Goal: Complete application form

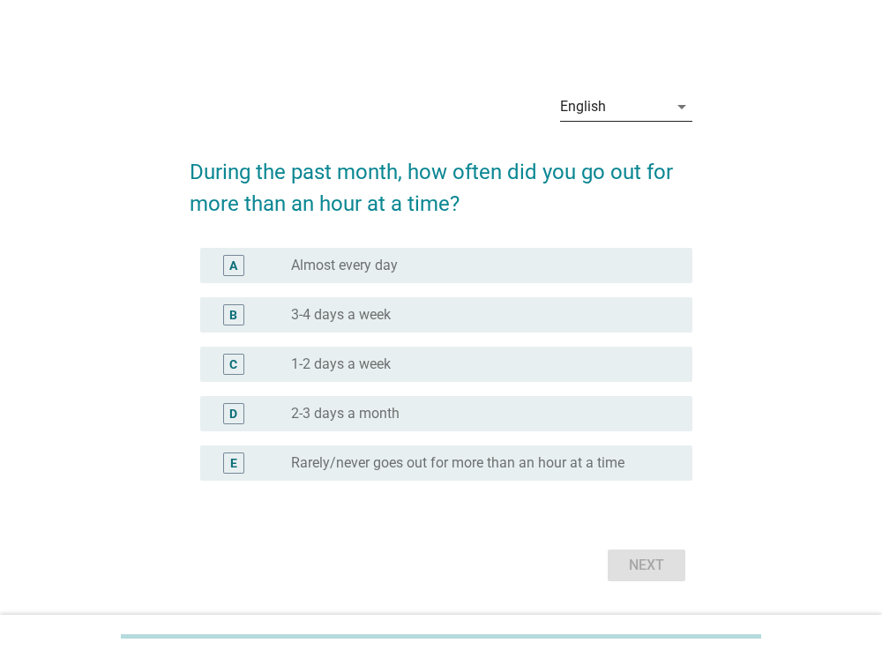
click at [619, 116] on div "English" at bounding box center [614, 107] width 108 height 28
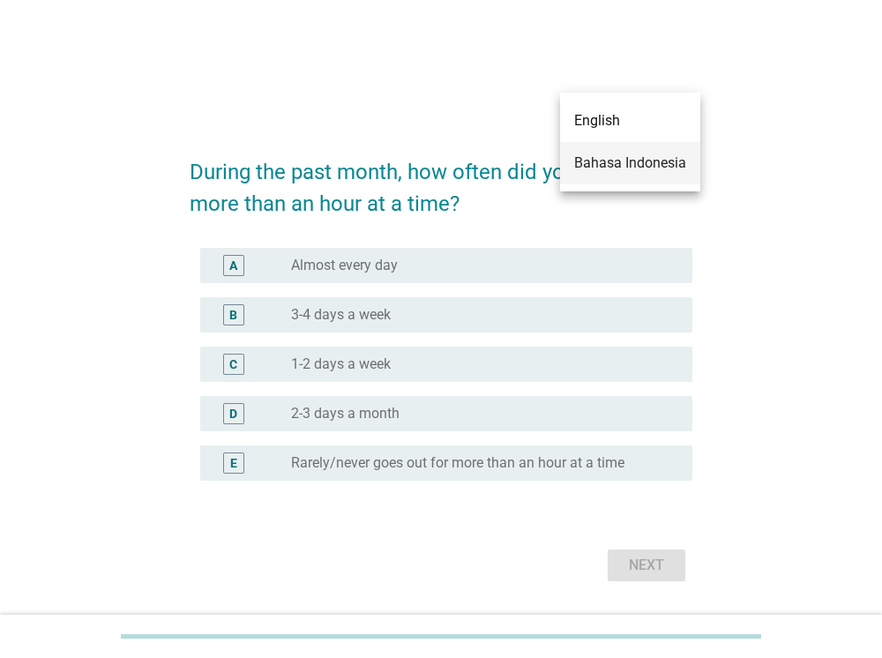
click at [615, 153] on div "Bahasa Indonesia" at bounding box center [630, 163] width 112 height 21
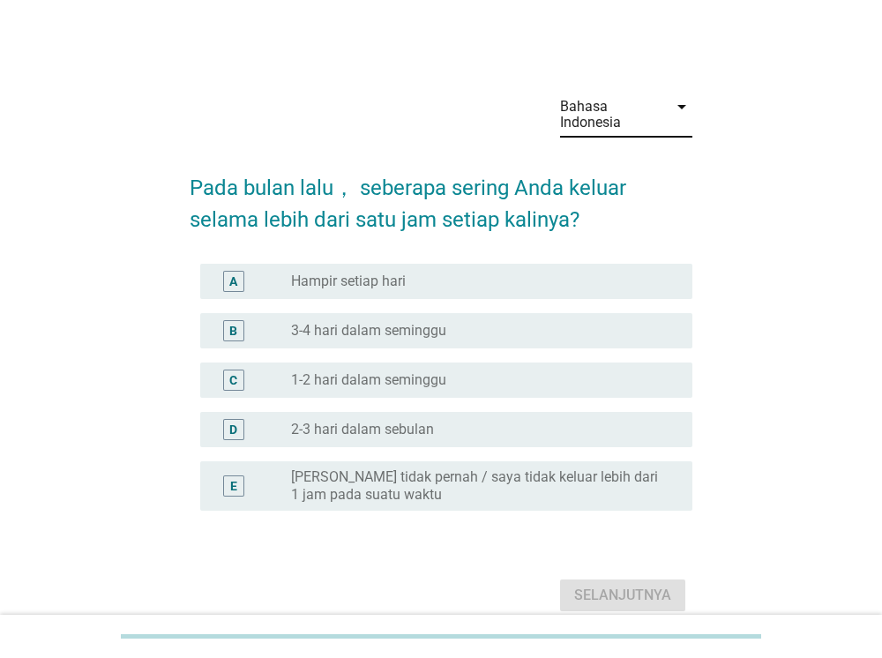
scroll to position [79, 0]
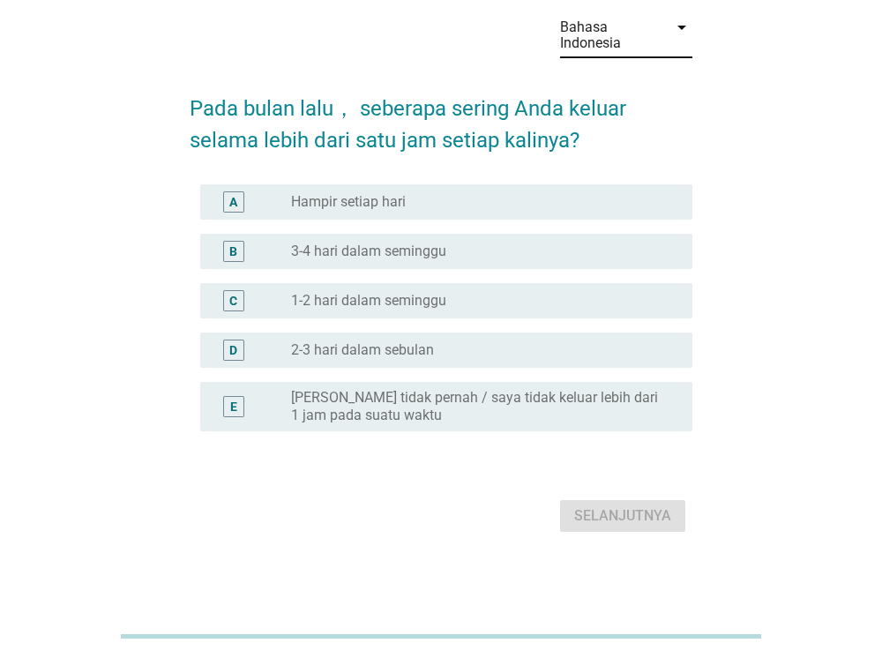
click at [379, 203] on label "Hampir setiap hari" at bounding box center [348, 202] width 115 height 18
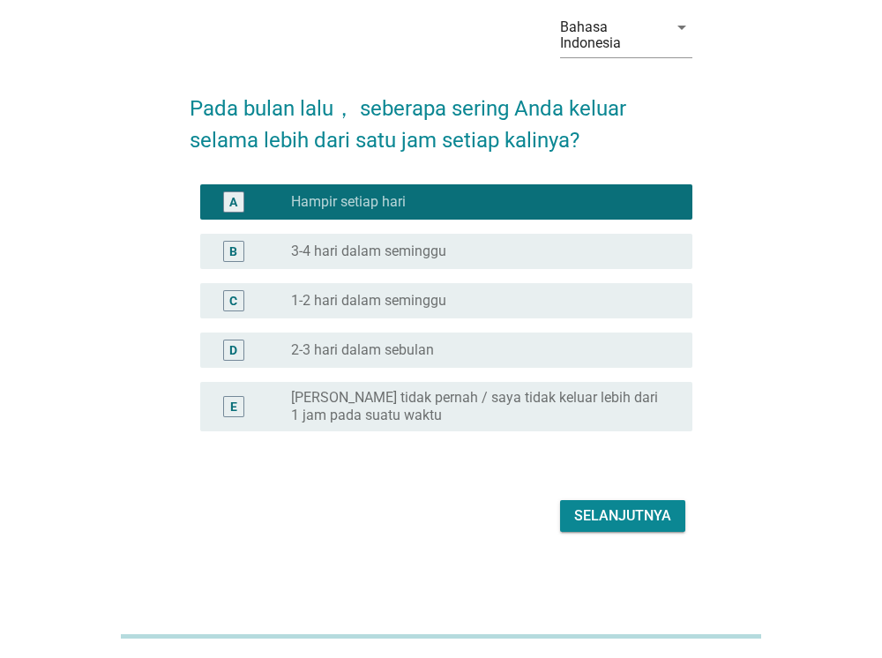
click at [622, 507] on div "Selanjutnya" at bounding box center [622, 516] width 97 height 21
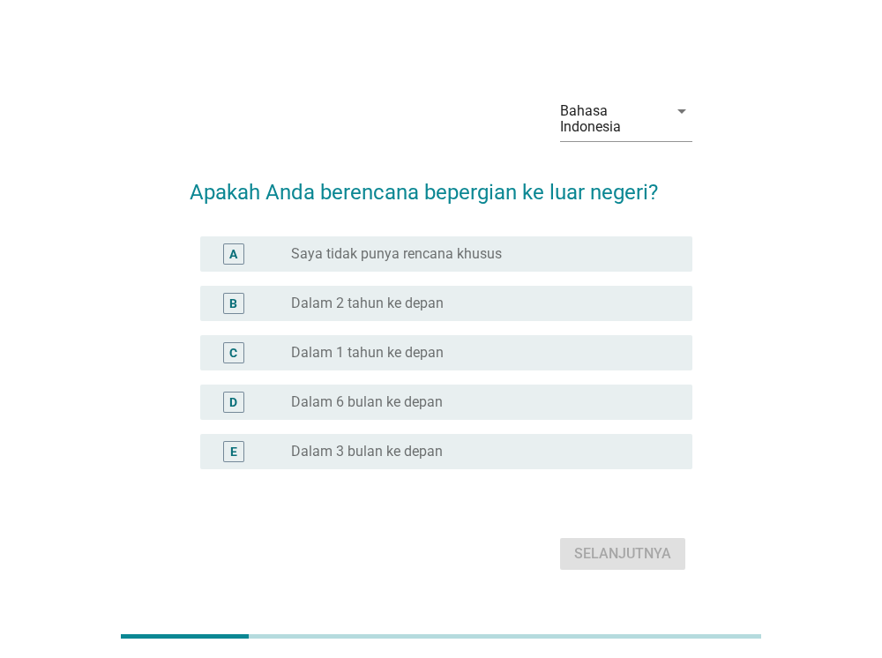
click at [408, 366] on div "C radio_button_unchecked Dalam 1 tahun ke depan" at bounding box center [446, 352] width 493 height 35
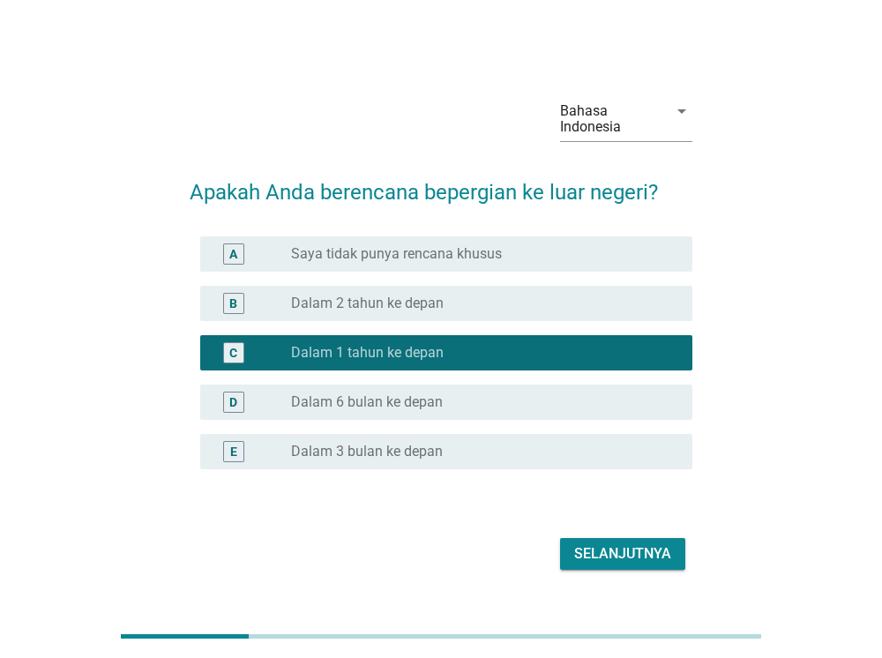
click at [611, 570] on div "Selanjutnya" at bounding box center [442, 554] width 504 height 42
click at [634, 552] on div "Selanjutnya" at bounding box center [622, 554] width 97 height 21
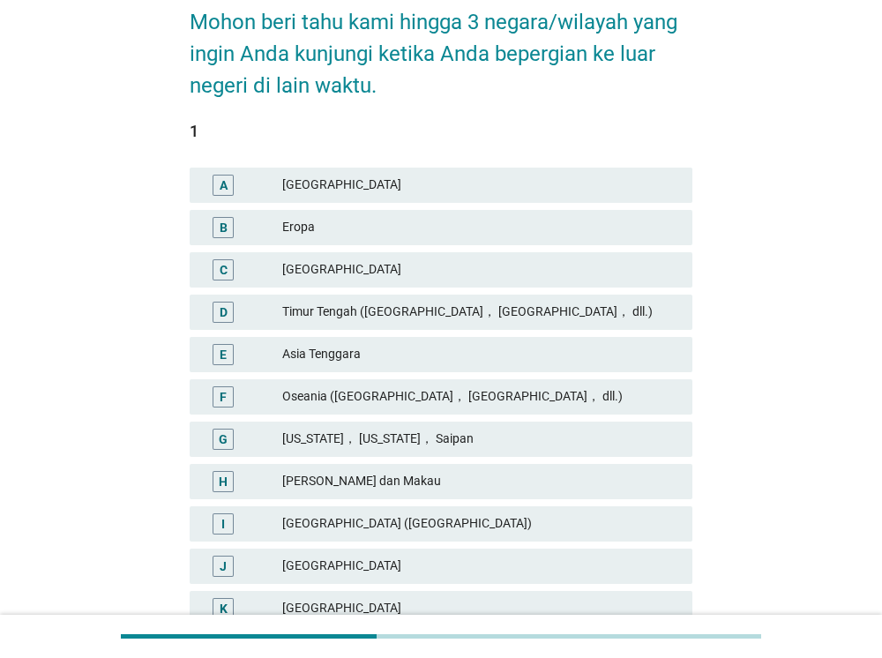
scroll to position [190, 0]
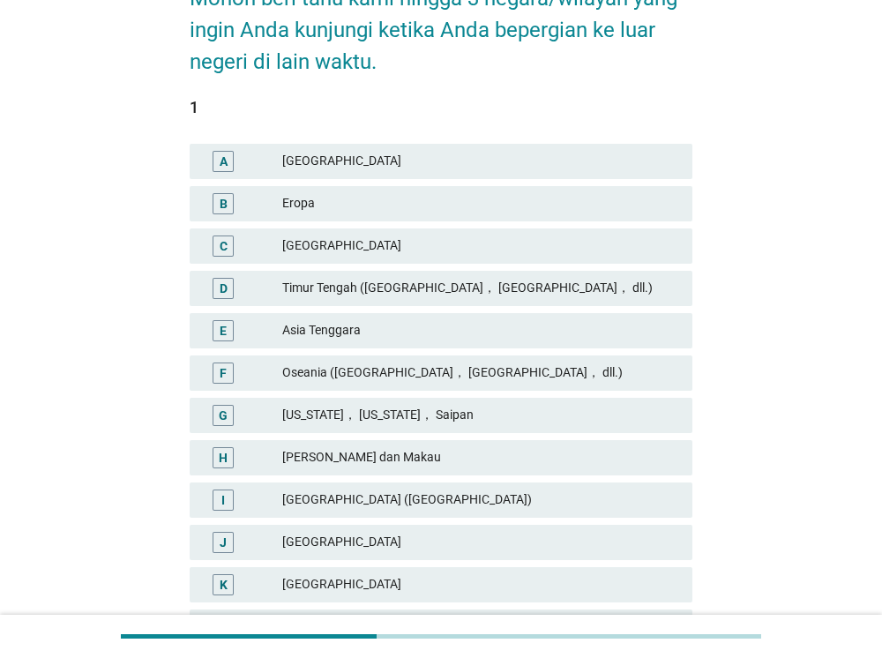
click at [338, 330] on div "Asia Tenggara" at bounding box center [480, 330] width 396 height 21
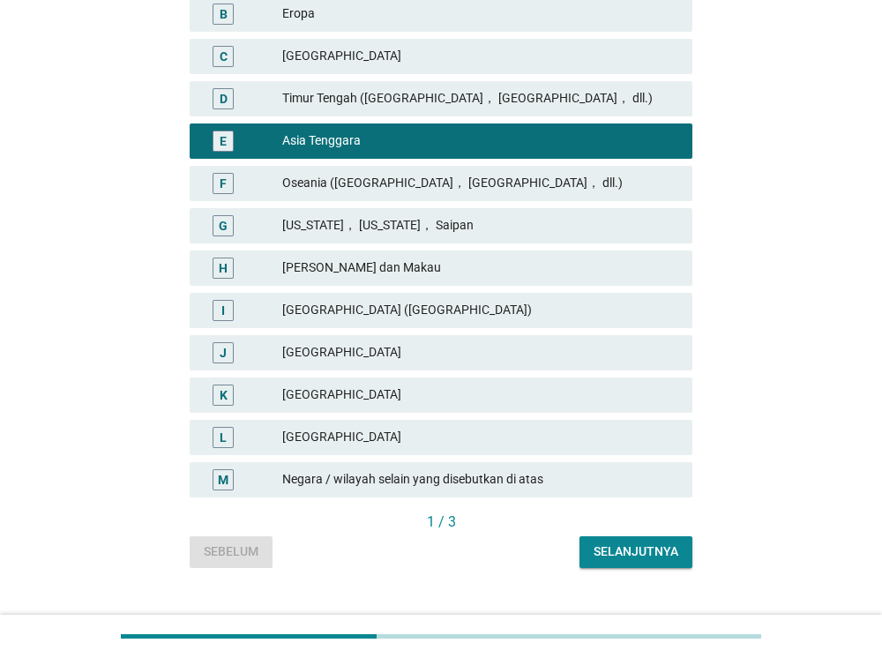
scroll to position [410, 0]
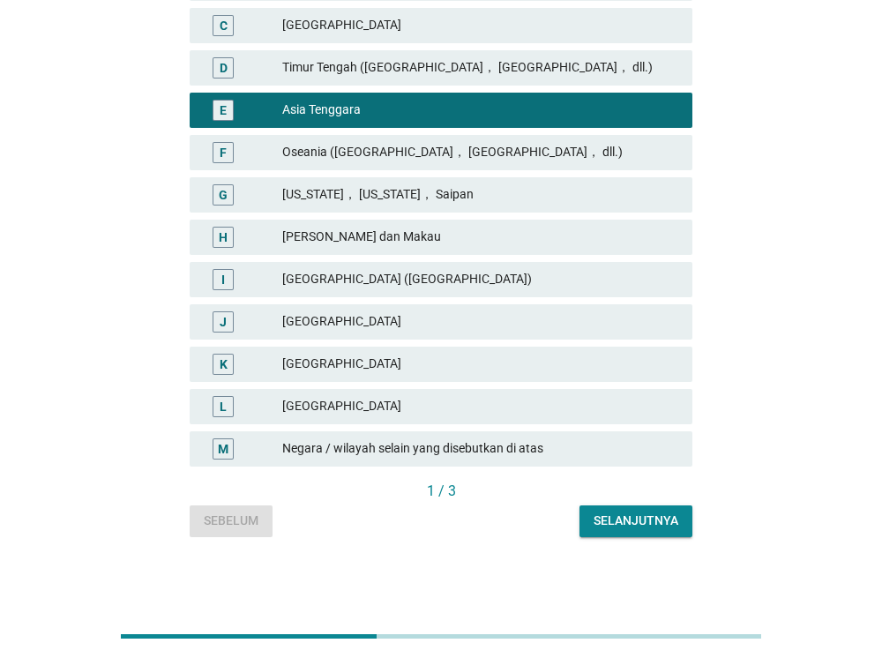
click at [628, 513] on div "Selanjutnya" at bounding box center [636, 521] width 85 height 19
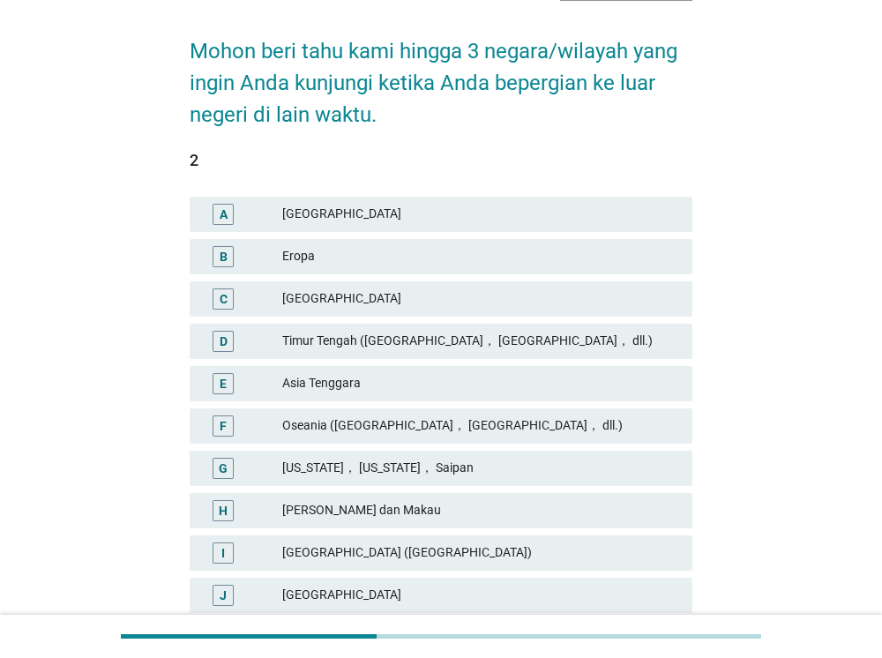
scroll to position [188, 0]
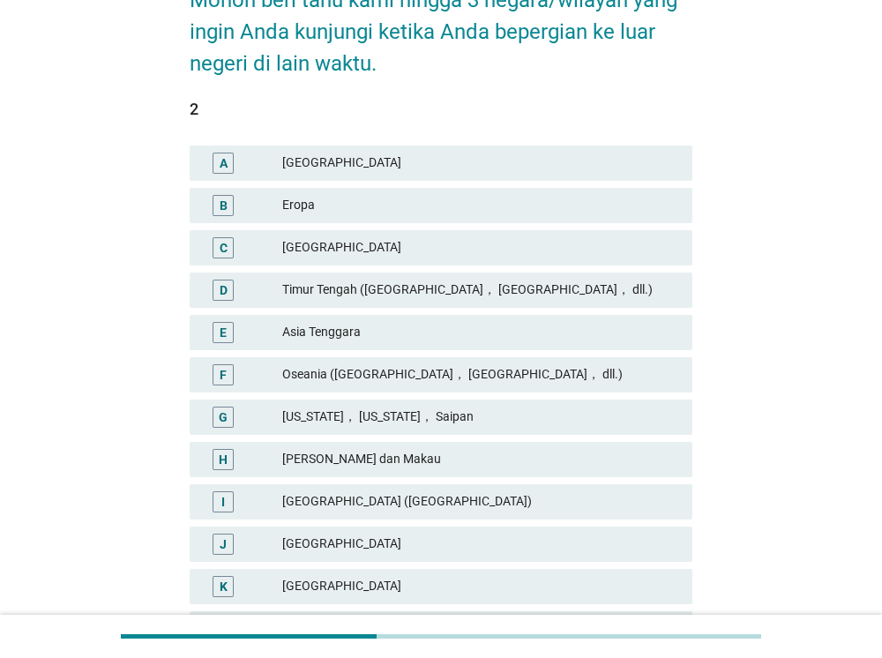
click at [392, 334] on div "Asia Tenggara" at bounding box center [480, 332] width 396 height 21
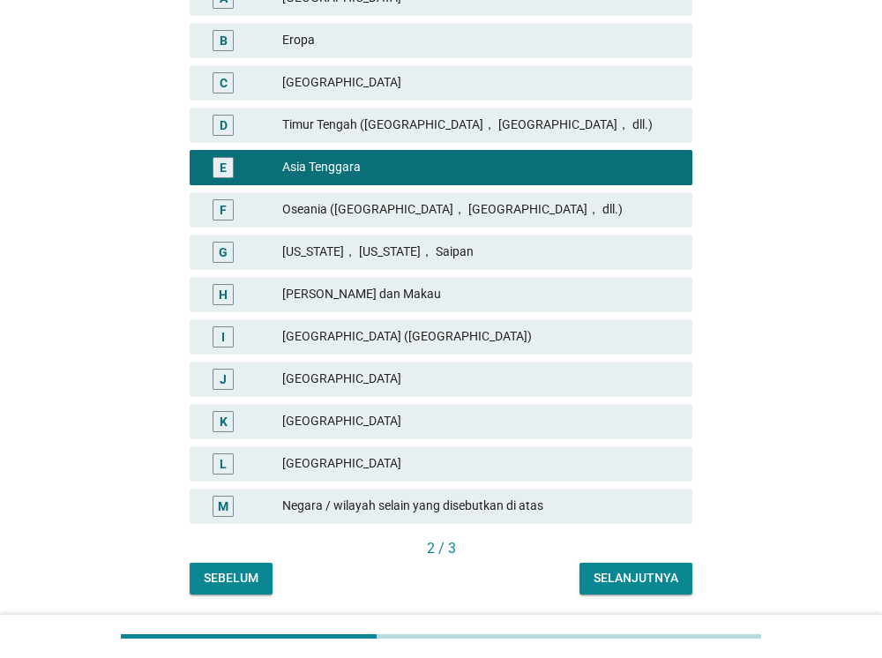
scroll to position [410, 0]
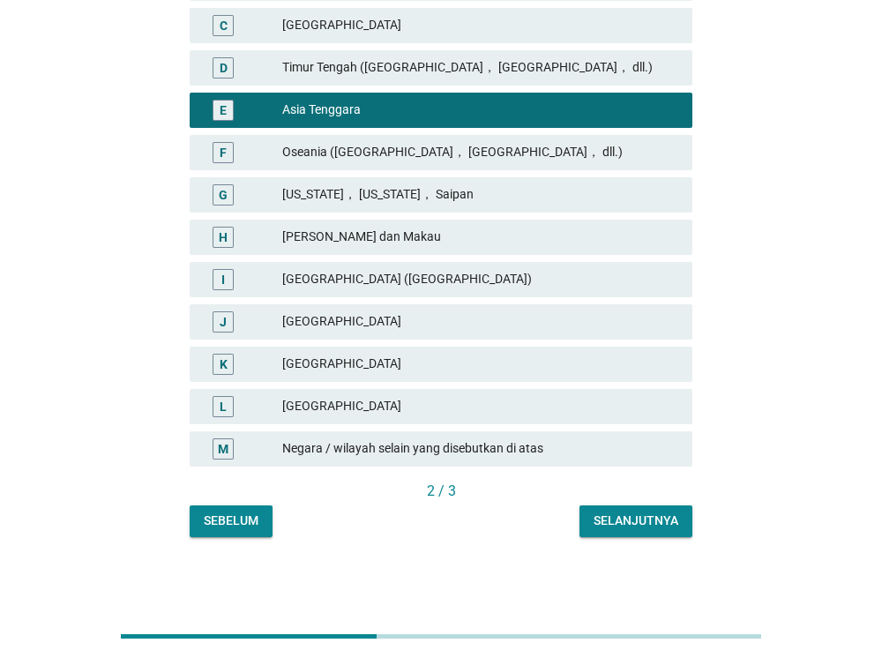
click at [621, 507] on button "Selanjutnya" at bounding box center [636, 522] width 113 height 32
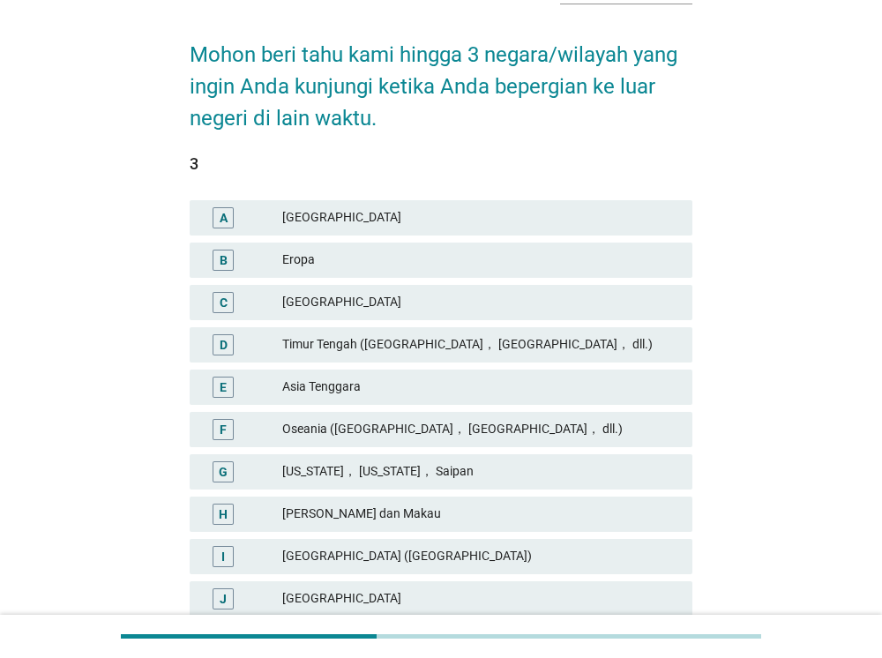
scroll to position [184, 0]
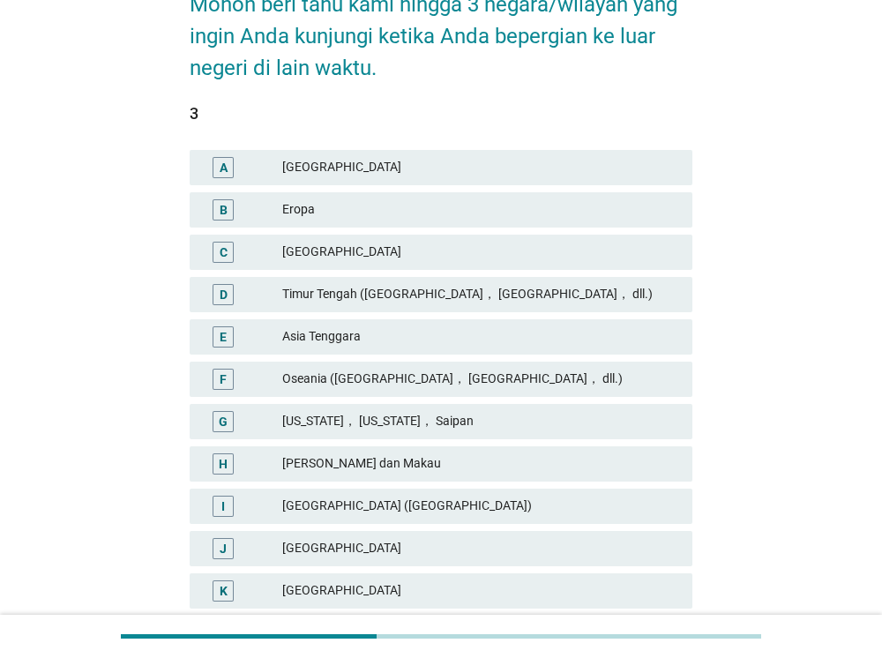
click at [351, 348] on div "E [GEOGRAPHIC_DATA]" at bounding box center [442, 336] width 504 height 35
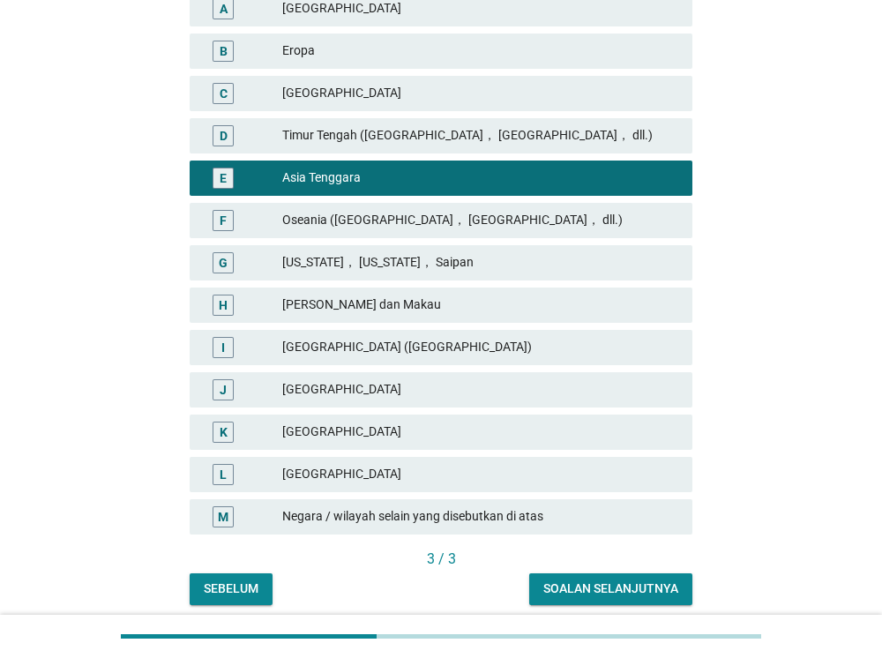
scroll to position [410, 0]
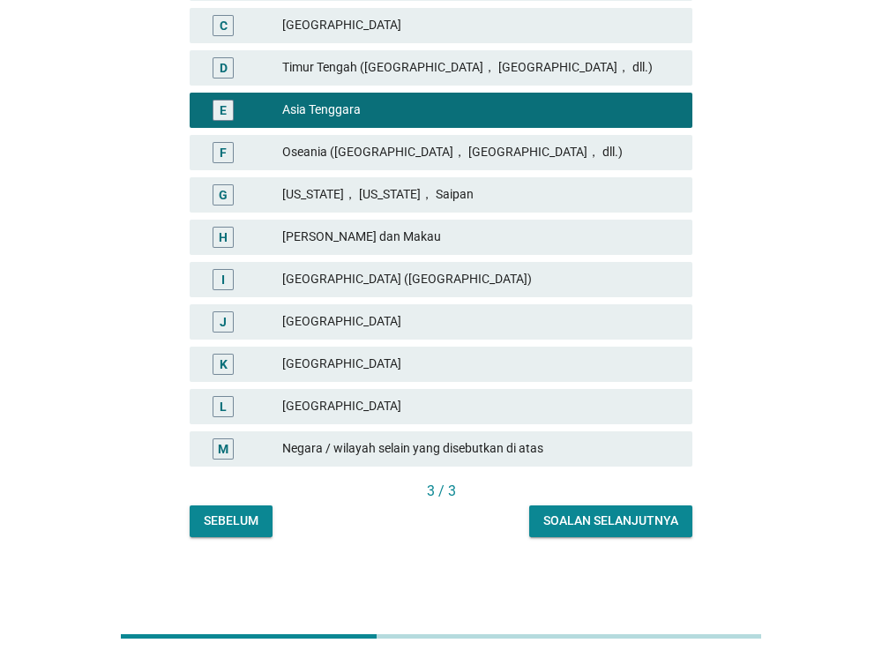
click at [605, 529] on div "Soalan selanjutnya" at bounding box center [611, 521] width 135 height 19
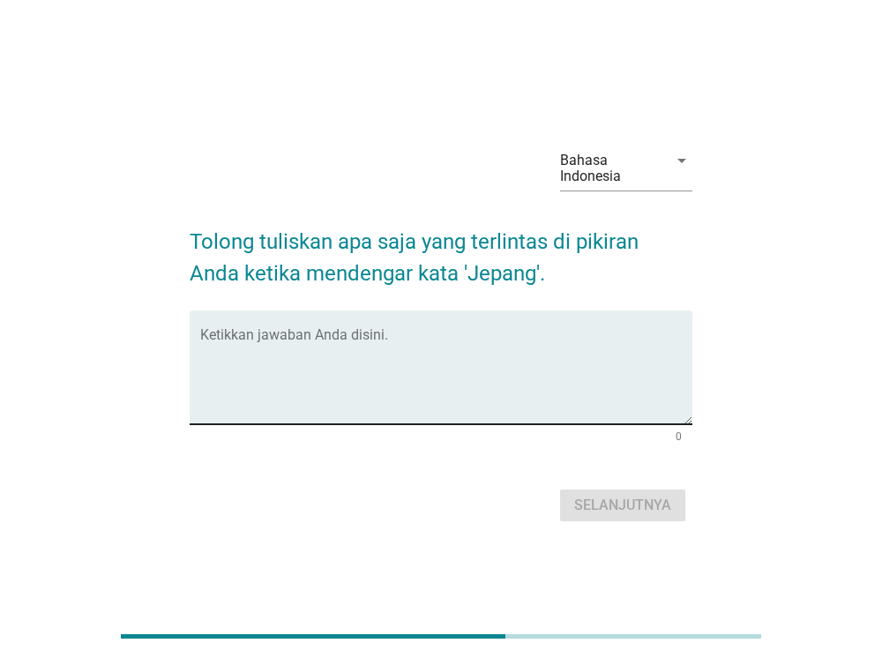
click at [394, 339] on textarea "Ketikkan jawaban Anda disini." at bounding box center [446, 378] width 493 height 93
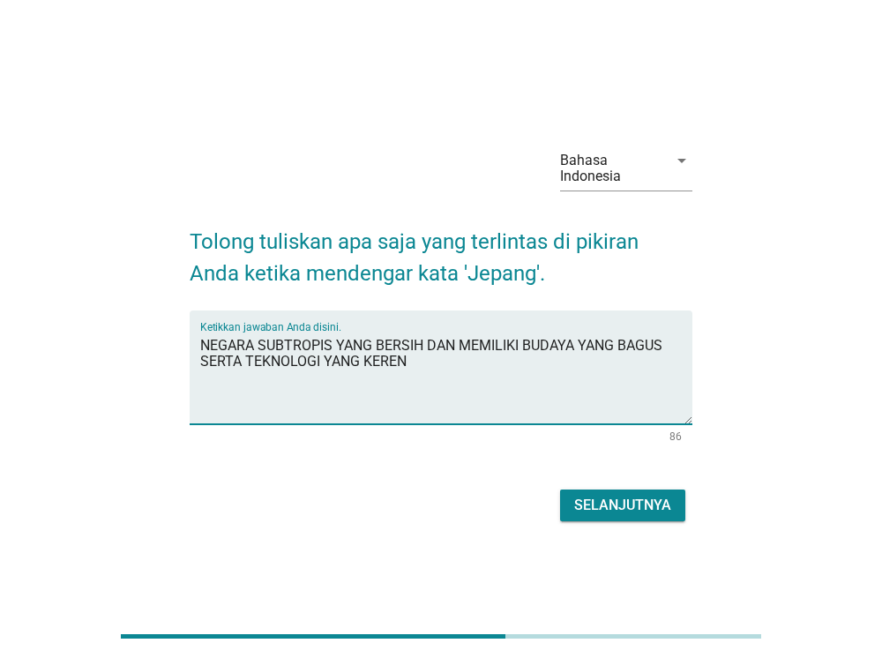
type textarea "NEGARA SUBTROPIS YANG BERSIH DAN MEMILIKI BUDAYA YANG BAGUS SERTA TEKNOLOGI YAN…"
click at [609, 500] on div "Selanjutnya" at bounding box center [622, 505] width 97 height 21
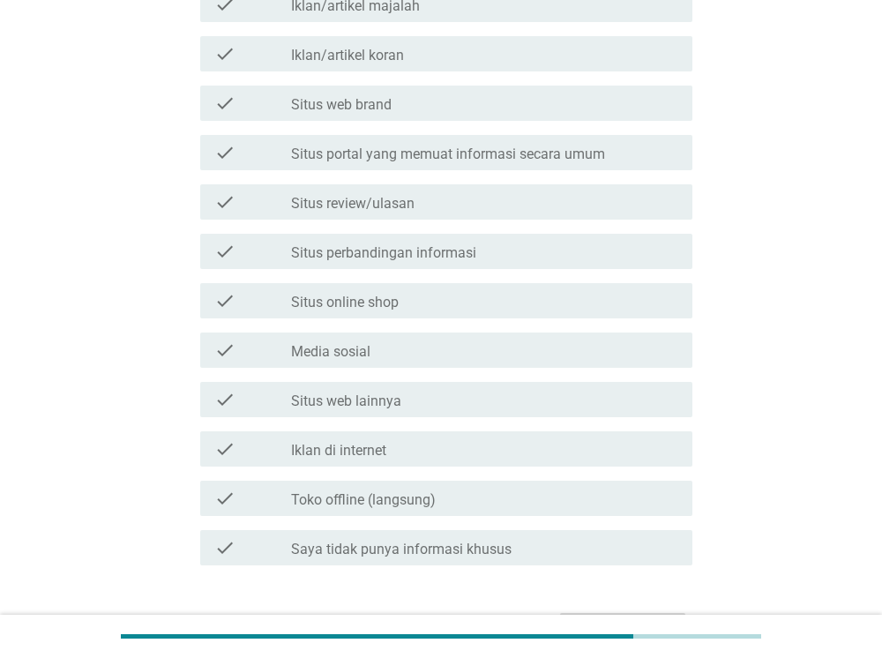
scroll to position [497, 0]
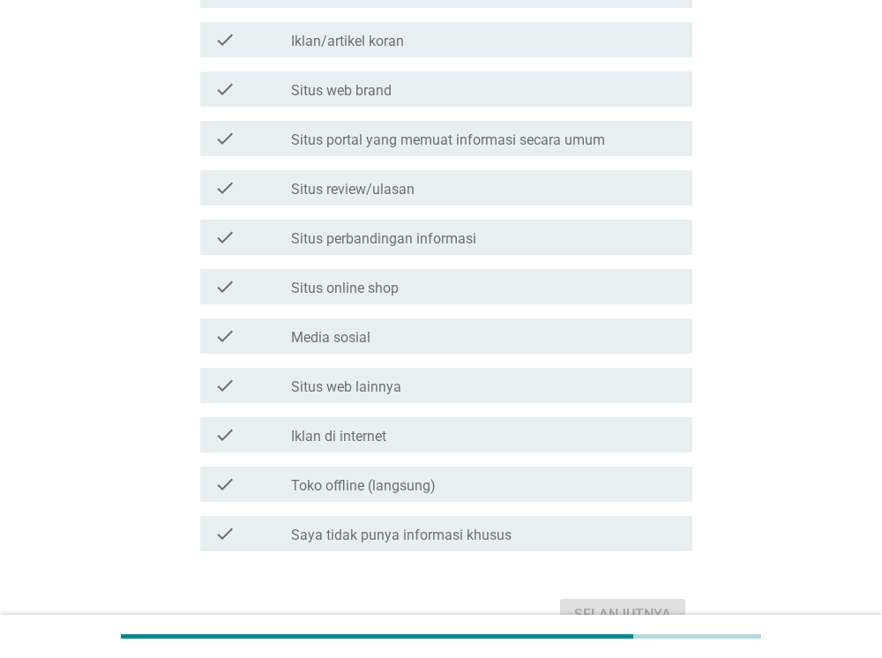
click at [364, 339] on label "Media sosial" at bounding box center [330, 338] width 79 height 18
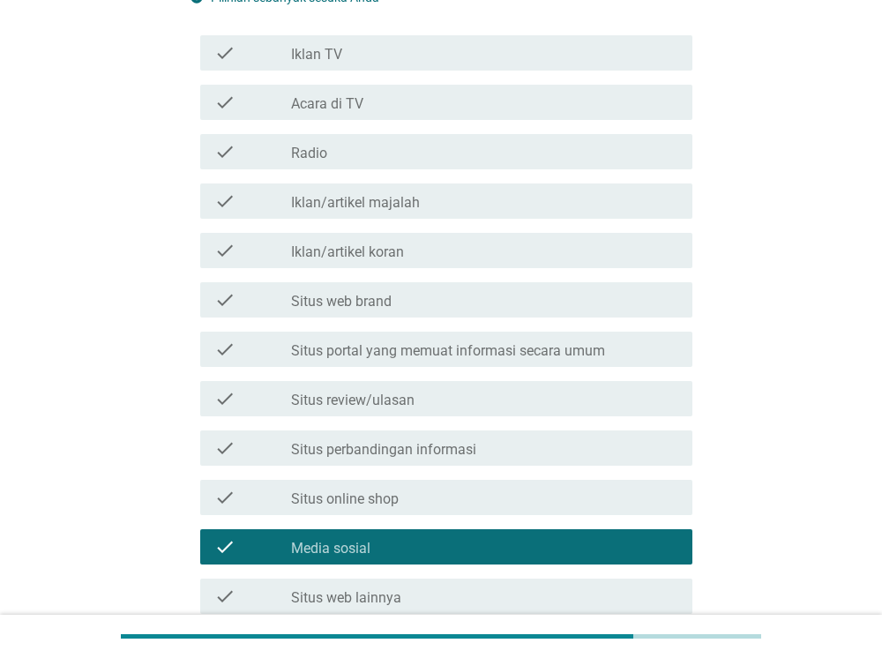
scroll to position [269, 0]
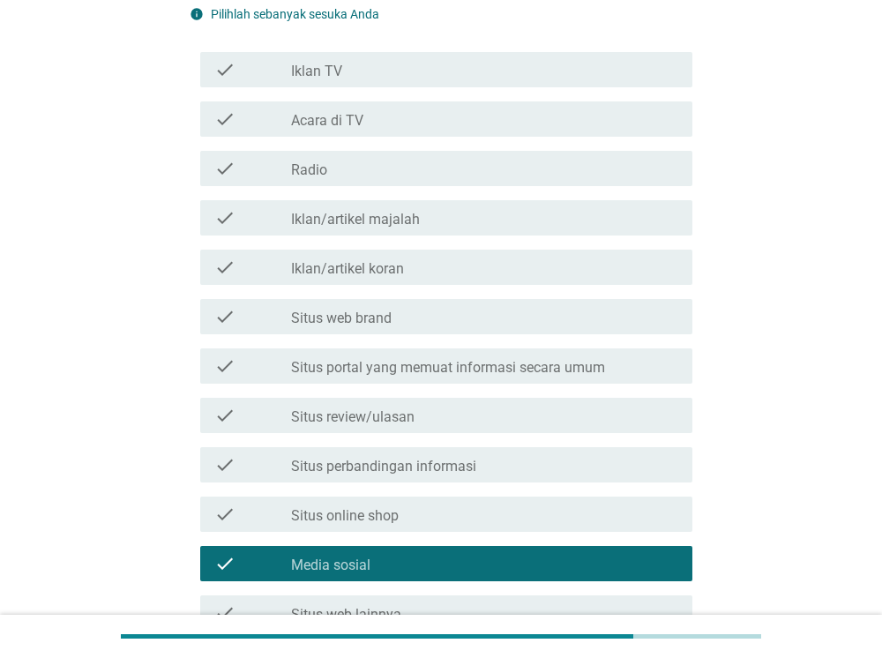
click at [402, 418] on label "Situs review/ulasan" at bounding box center [353, 418] width 124 height 18
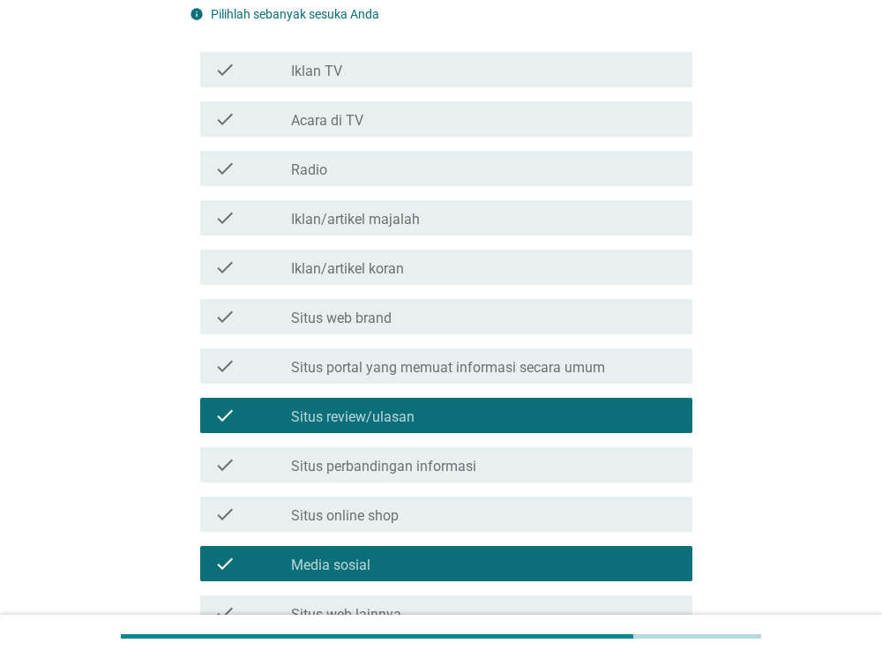
click at [353, 59] on div "check_box_outline_blank Iklan TV" at bounding box center [484, 69] width 387 height 21
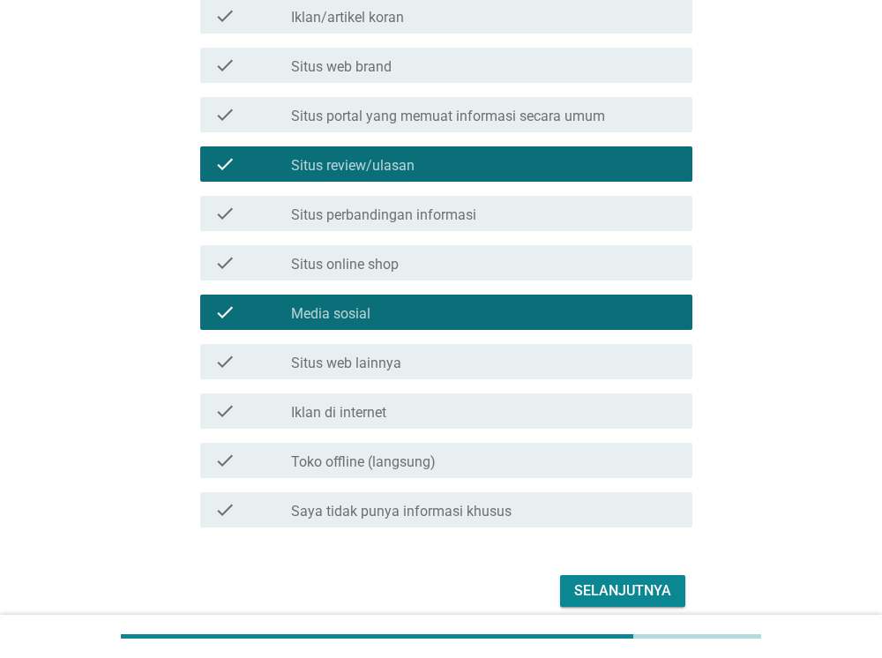
scroll to position [596, 0]
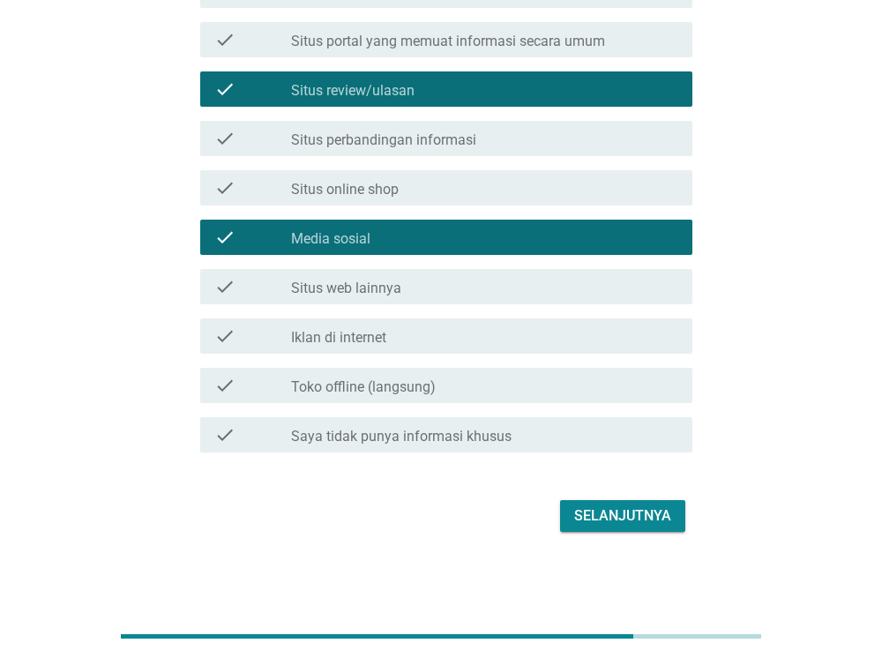
click at [635, 514] on div "Selanjutnya" at bounding box center [622, 516] width 97 height 21
